Goal: Find specific page/section: Find specific page/section

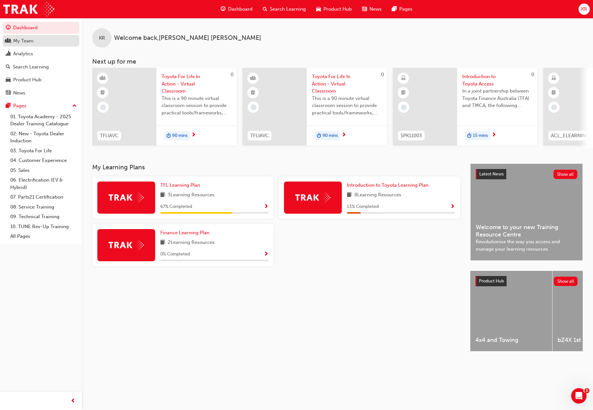
click at [19, 42] on div "My Team" at bounding box center [23, 40] width 20 height 7
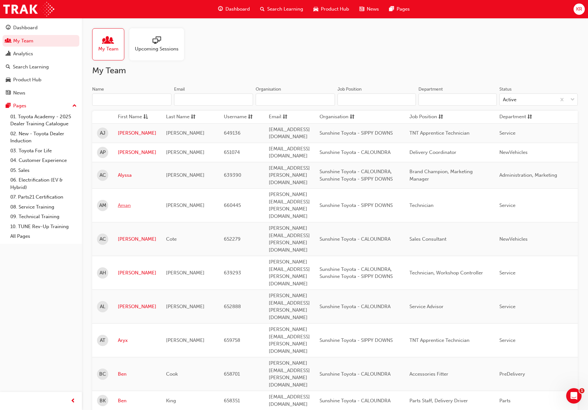
click at [123, 202] on link "Aman" at bounding box center [137, 205] width 39 height 7
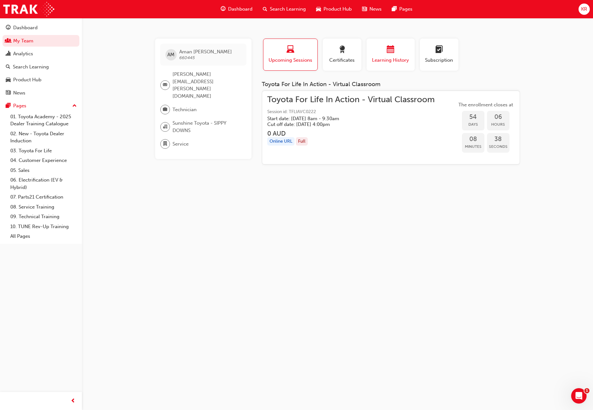
click at [397, 55] on div "button" at bounding box center [390, 51] width 39 height 10
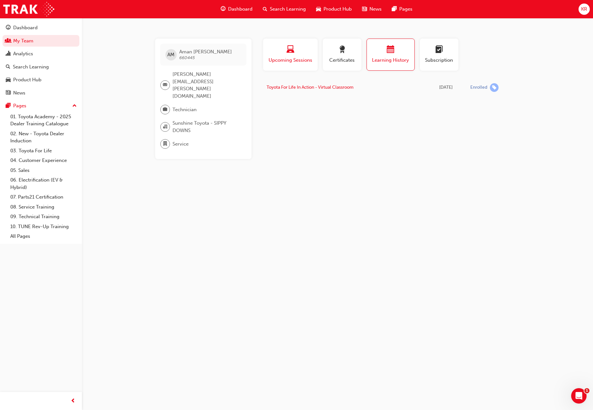
click at [304, 52] on div "button" at bounding box center [290, 51] width 45 height 10
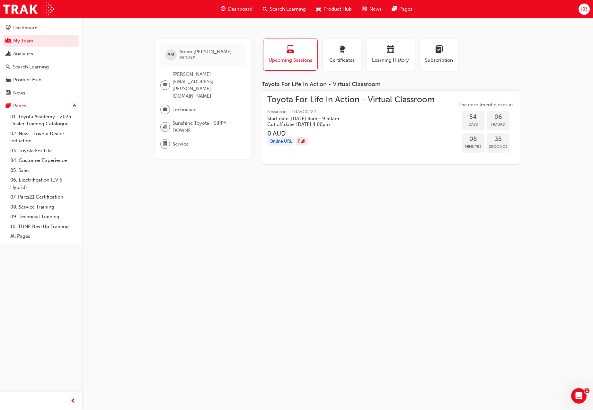
click at [177, 339] on div "AM [PERSON_NAME] 660445 [PERSON_NAME][EMAIL_ADDRESS][PERSON_NAME][DOMAIN_NAME] …" at bounding box center [296, 205] width 593 height 410
click at [18, 40] on link "My Team" at bounding box center [41, 41] width 77 height 12
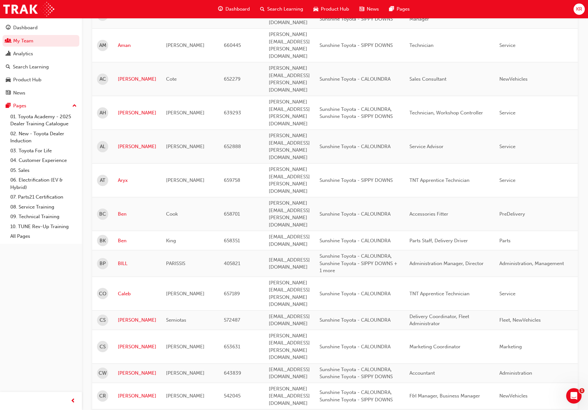
scroll to position [161, 0]
